Goal: Navigation & Orientation: Find specific page/section

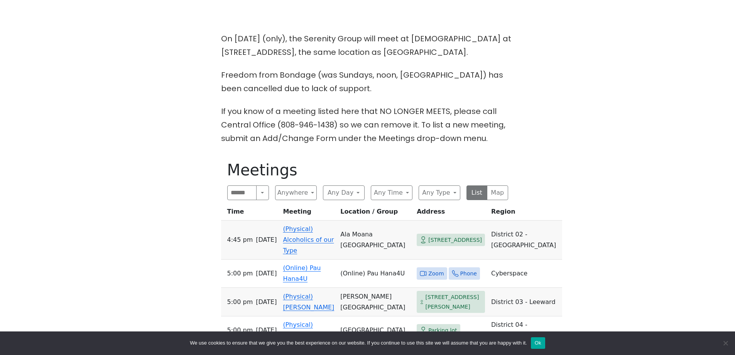
scroll to position [270, 0]
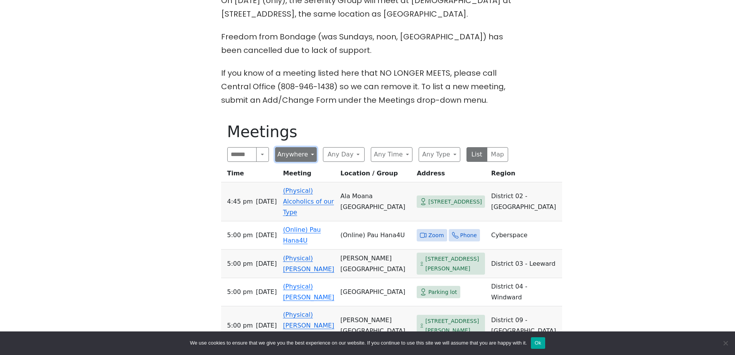
click at [312, 152] on button "Anywhere" at bounding box center [296, 154] width 42 height 15
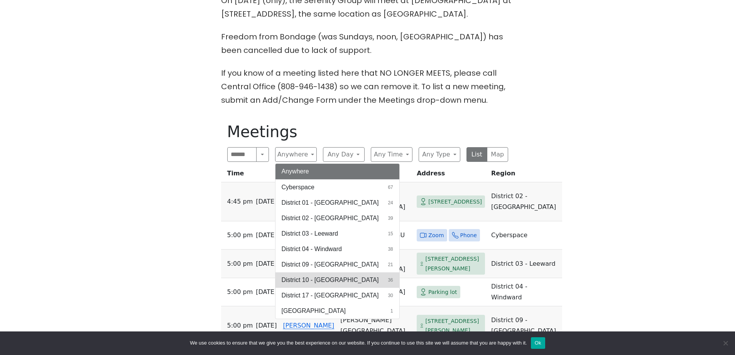
click at [318, 278] on span "District 10 - [GEOGRAPHIC_DATA]" at bounding box center [330, 279] width 97 height 9
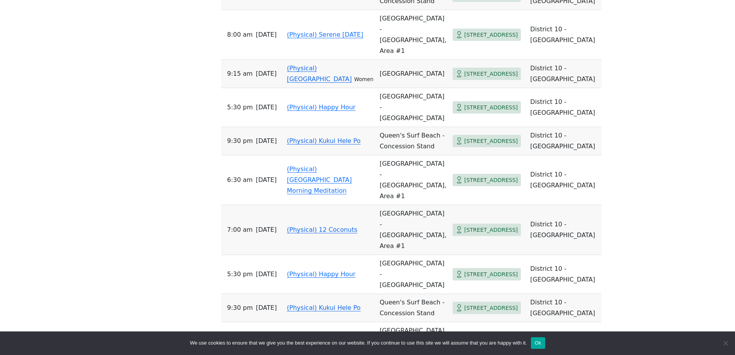
scroll to position [772, 0]
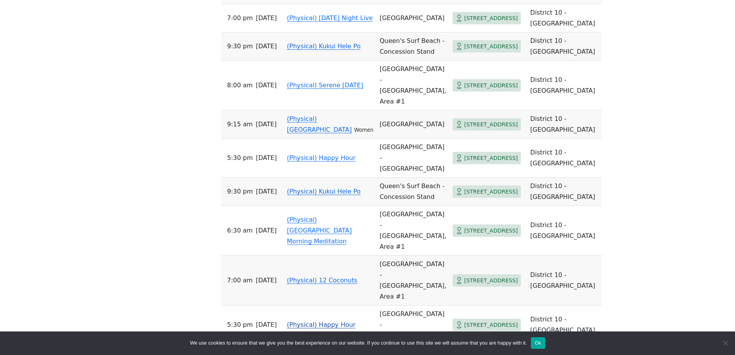
click at [300, 321] on link "(Physical) Happy Hour" at bounding box center [321, 324] width 69 height 7
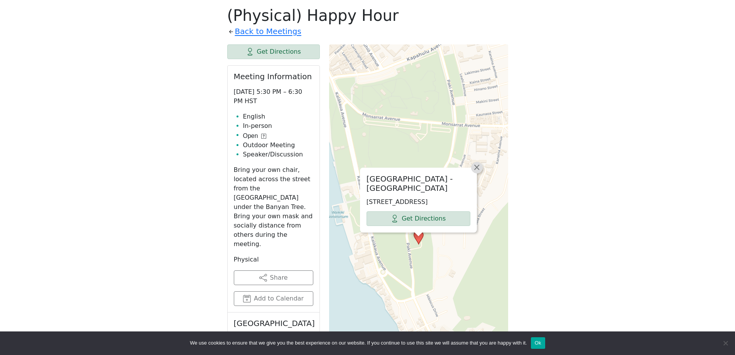
click at [479, 163] on span "×" at bounding box center [477, 167] width 8 height 9
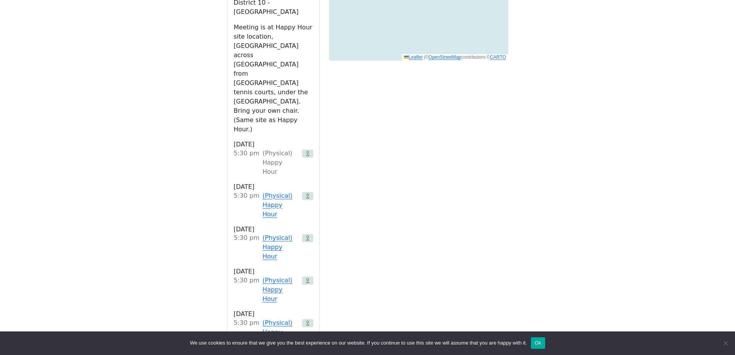
scroll to position [618, 0]
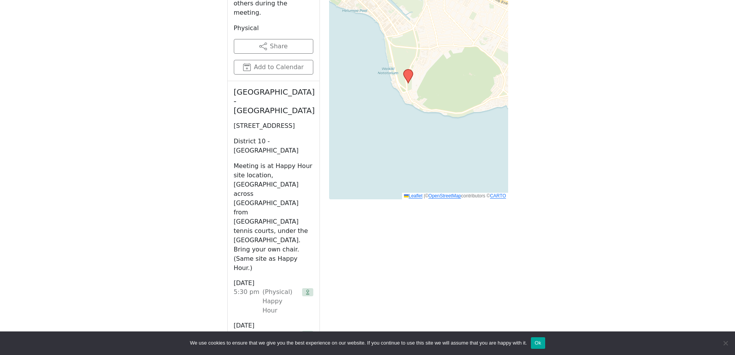
click at [268, 287] on div "(Physical) Happy Hour" at bounding box center [281, 301] width 36 height 28
drag, startPoint x: 287, startPoint y: 81, endPoint x: 235, endPoint y: 72, distance: 52.9
click at [235, 87] on h2 "[GEOGRAPHIC_DATA] - [GEOGRAPHIC_DATA]" at bounding box center [274, 101] width 80 height 28
copy h2 "[GEOGRAPHIC_DATA] - [GEOGRAPHIC_DATA]"
